Goal: Information Seeking & Learning: Learn about a topic

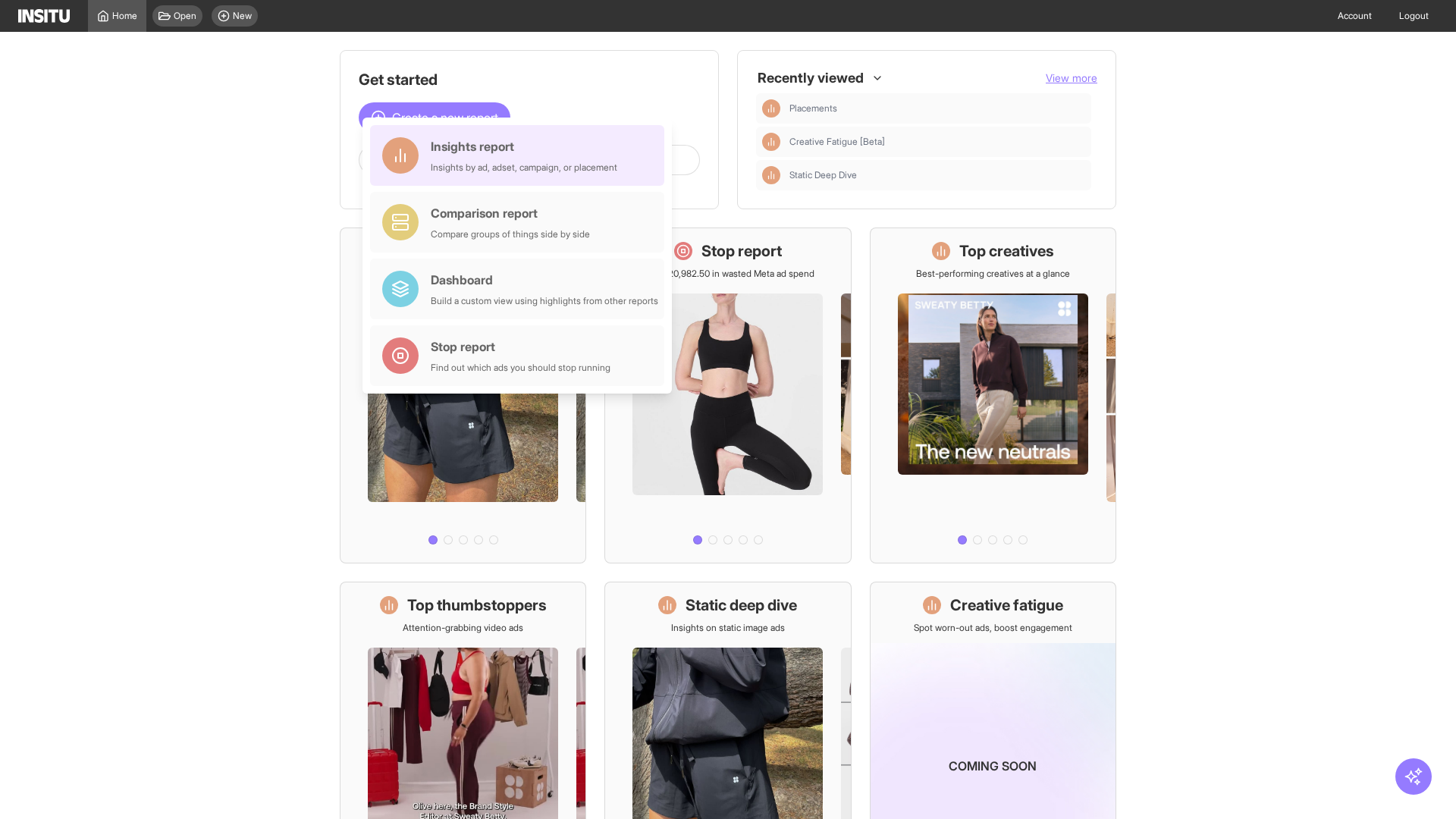
click at [521, 156] on div "Insights report Insights by ad, adset, campaign, or placement" at bounding box center [523, 155] width 186 height 36
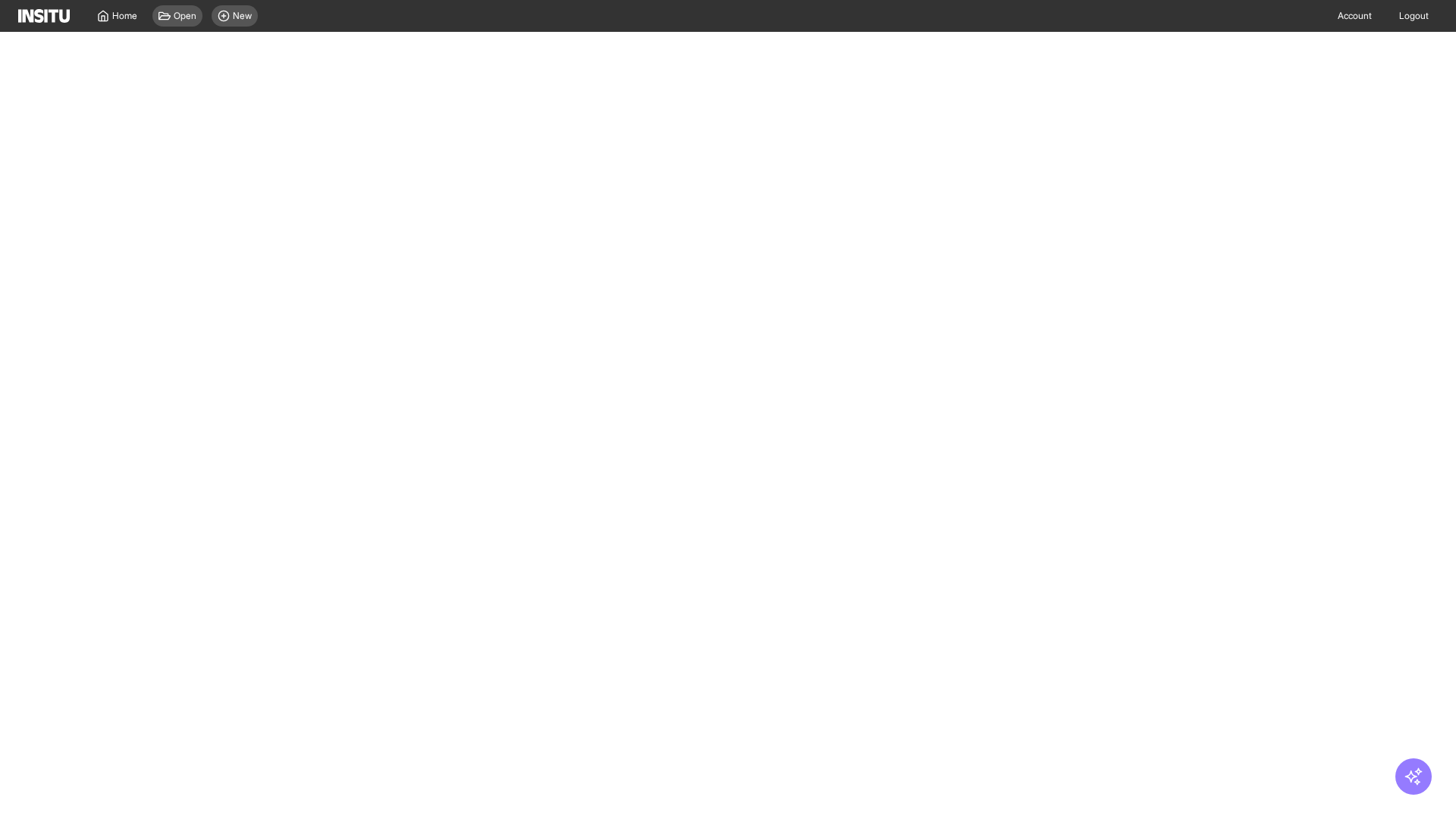
select select "**"
